Goal: Transaction & Acquisition: Obtain resource

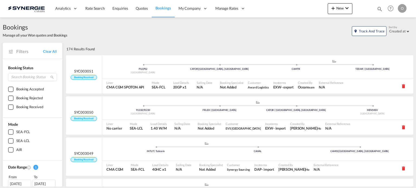
drag, startPoint x: 380, startPoint y: 9, endPoint x: 372, endPoint y: 14, distance: 9.2
click at [380, 9] on md-icon "icon-magnify" at bounding box center [380, 9] width 6 height 6
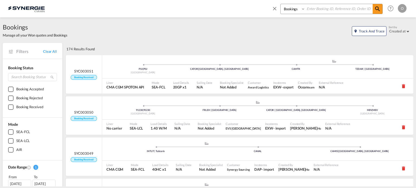
drag, startPoint x: 288, startPoint y: 7, endPoint x: 289, endPoint y: 13, distance: 6.7
click at [288, 7] on select "Bookings Quotes Enquiries" at bounding box center [294, 9] width 26 height 10
click at [281, 4] on select "Bookings Quotes Enquiries" at bounding box center [294, 9] width 26 height 10
click at [292, 11] on select "Bookings Quotes Enquiries" at bounding box center [294, 9] width 26 height 10
select select "Quotes"
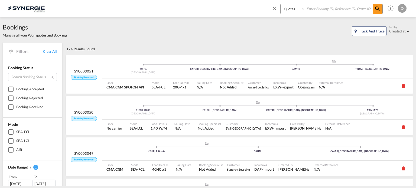
click at [281, 4] on select "Bookings Quotes Enquiries" at bounding box center [294, 9] width 26 height 10
click at [314, 11] on input at bounding box center [338, 8] width 67 height 9
paste input "SYC000014696"
type input "SYC000014696"
click at [379, 6] on md-icon "icon-magnify" at bounding box center [377, 9] width 6 height 6
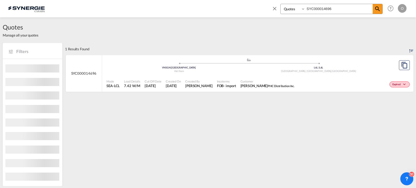
click at [230, 77] on div "Incoterms FOB - import" at bounding box center [227, 84] width 24 height 14
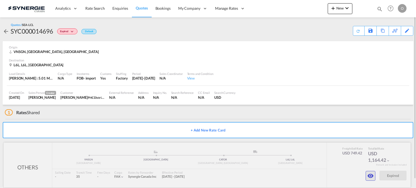
click at [371, 176] on md-icon "icon-eye" at bounding box center [370, 176] width 6 height 6
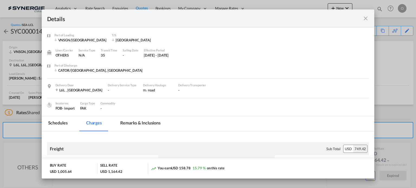
click at [131, 124] on md-tab-item "Remarks & Inclusions" at bounding box center [140, 123] width 53 height 15
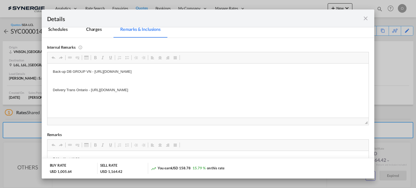
scroll to position [90, 0]
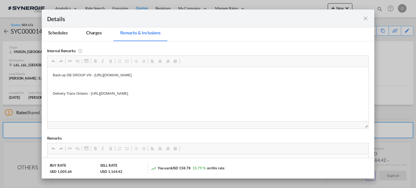
drag, startPoint x: 90, startPoint y: 93, endPoint x: 179, endPoint y: 92, distance: 89.1
drag, startPoint x: 236, startPoint y: 94, endPoint x: 91, endPoint y: 97, distance: 145.2
click at [91, 97] on html "Back-up DB GROUP VN - [URL][DOMAIN_NAME] Delivery Trans Ontario - [URL][DOMAIN_…" at bounding box center [207, 84] width 321 height 35
copy p "[URL][DOMAIN_NAME]"
click at [365, 18] on md-icon "icon-close fg-AAA8AD m-0 cursor" at bounding box center [365, 18] width 6 height 6
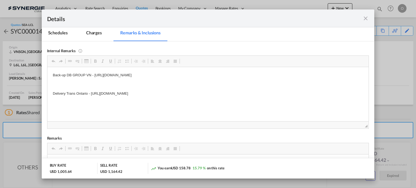
scroll to position [40, 0]
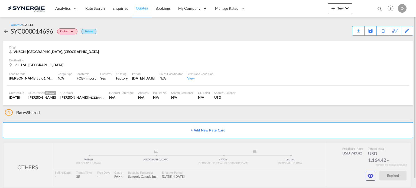
drag, startPoint x: 380, startPoint y: 7, endPoint x: 374, endPoint y: 12, distance: 7.6
click at [380, 8] on md-icon "icon-magnify" at bounding box center [380, 9] width 6 height 6
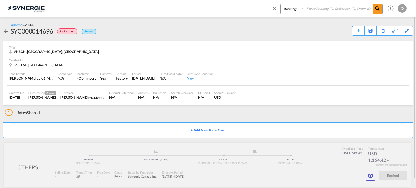
click at [298, 11] on select "Bookings Quotes Enquiries" at bounding box center [294, 9] width 26 height 10
select select "Quotes"
click at [281, 4] on select "Bookings Quotes Enquiries" at bounding box center [294, 9] width 26 height 10
click at [312, 11] on input at bounding box center [338, 8] width 67 height 9
paste input "SYC000015077"
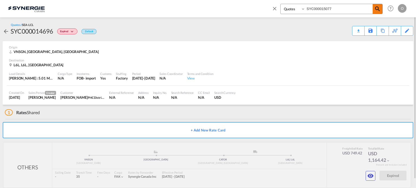
type input "SYC000015077"
click at [380, 10] on md-icon "icon-magnify" at bounding box center [377, 9] width 6 height 6
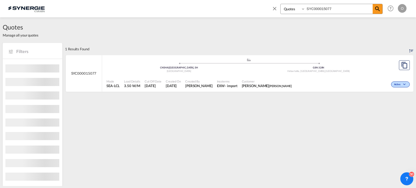
click at [204, 82] on span "Created By" at bounding box center [198, 81] width 27 height 4
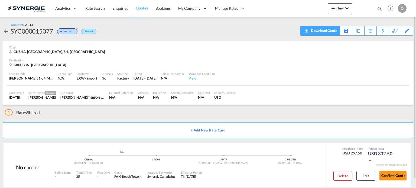
click at [334, 30] on div "Download Quote" at bounding box center [324, 30] width 28 height 9
